Goal: Task Accomplishment & Management: Manage account settings

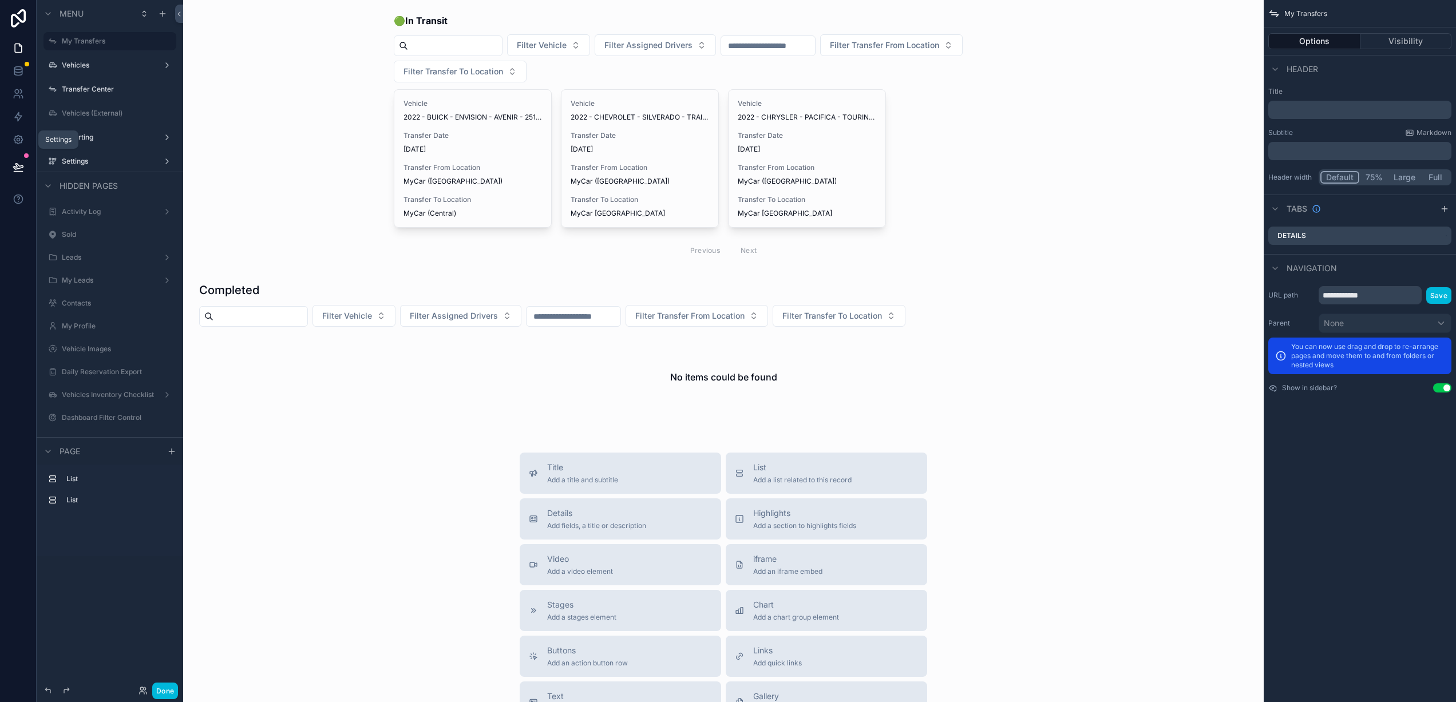
click at [13, 139] on icon at bounding box center [18, 139] width 11 height 11
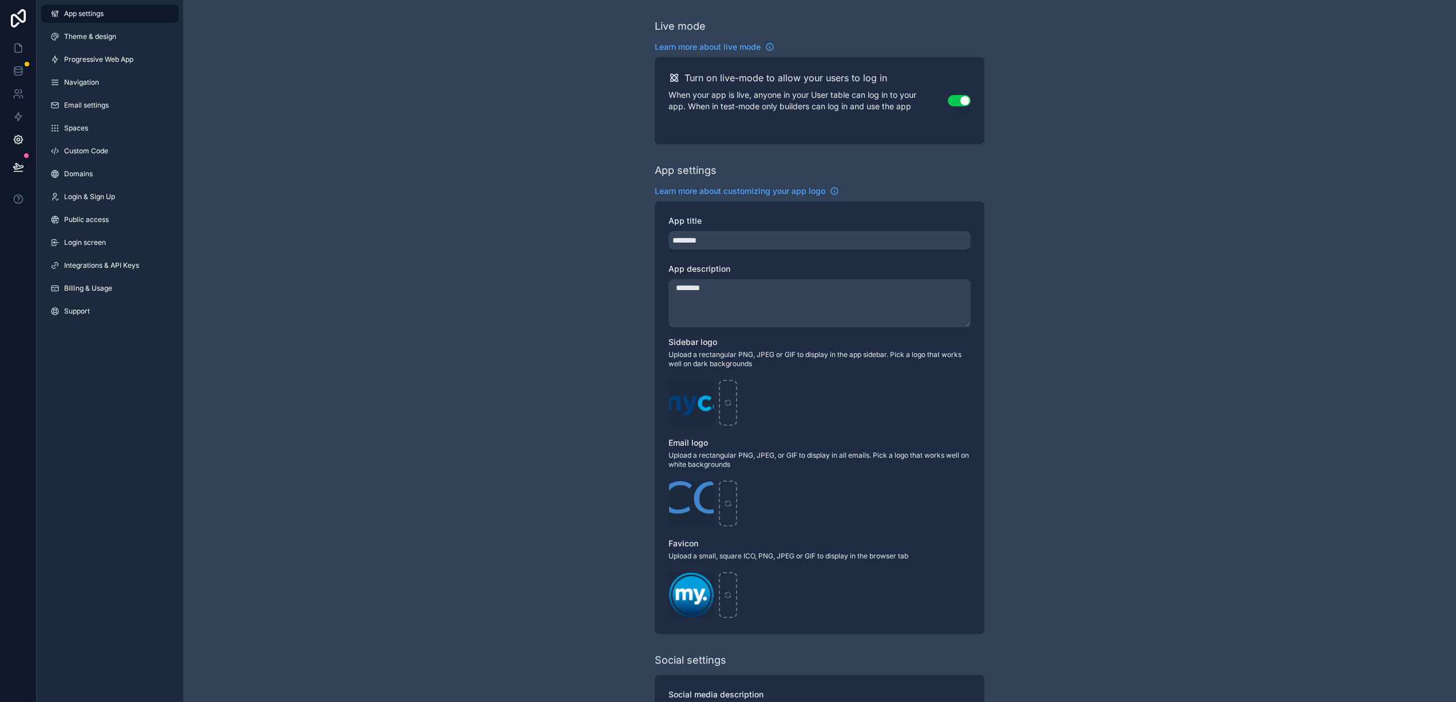
click at [96, 291] on span "Billing & Usage" at bounding box center [88, 288] width 48 height 9
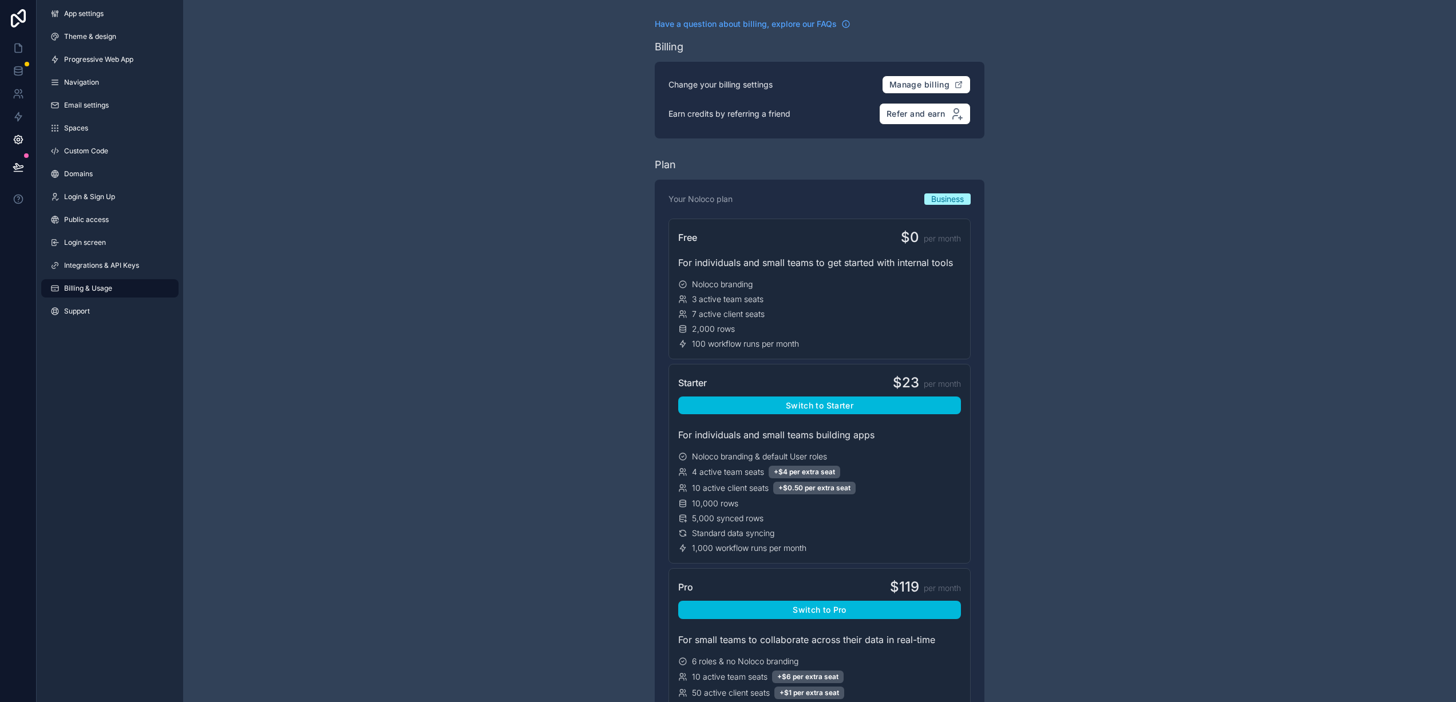
click at [920, 92] on button "Manage billing" at bounding box center [926, 85] width 89 height 18
